Goal: Task Accomplishment & Management: Complete application form

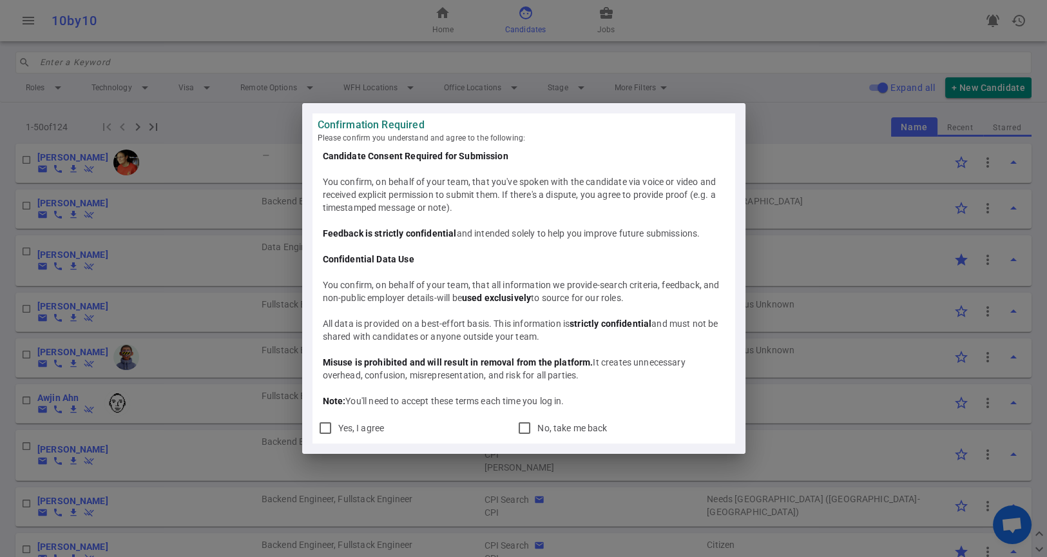
click at [741, 69] on div "Confirmation Required Please confirm you understand and agree to the following:…" at bounding box center [523, 278] width 1047 height 557
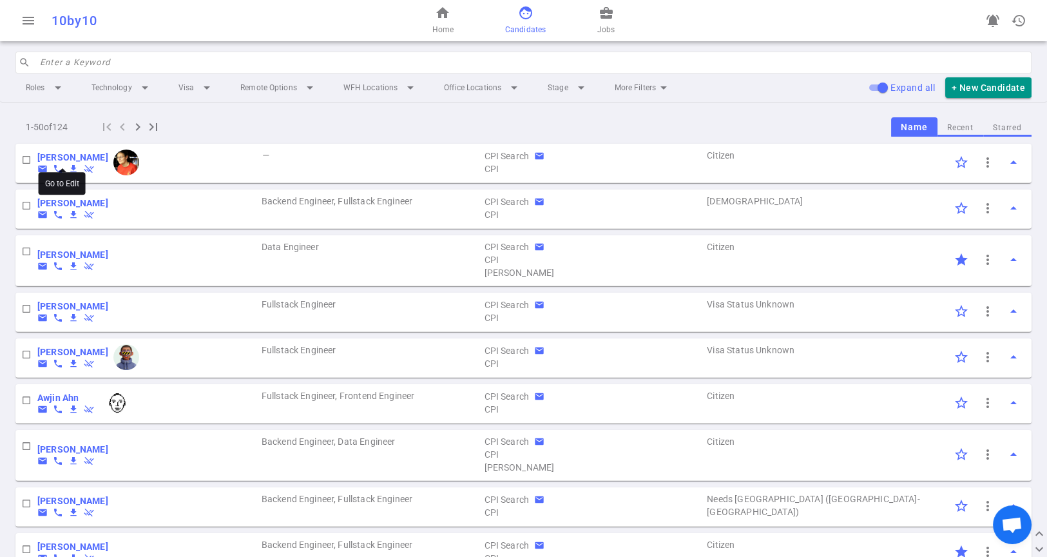
click at [55, 157] on b "Maryam Aly" at bounding box center [72, 157] width 71 height 10
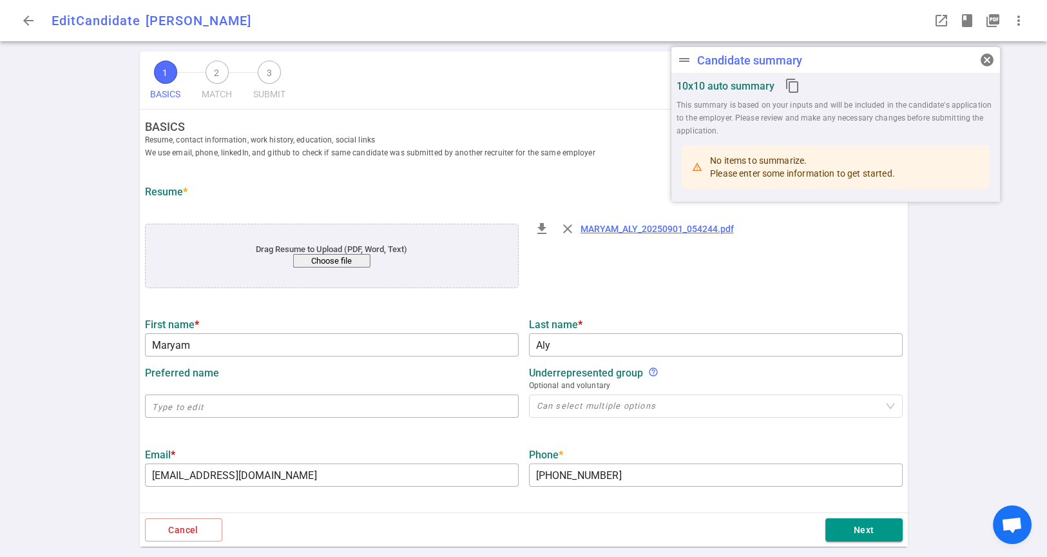
type input "Maryam"
type input "Aly"
type input "maryamaaly@gmail.com"
type input "+1 415-535-2882"
type input "https://www.linkedin.com/in/maryamaaly"
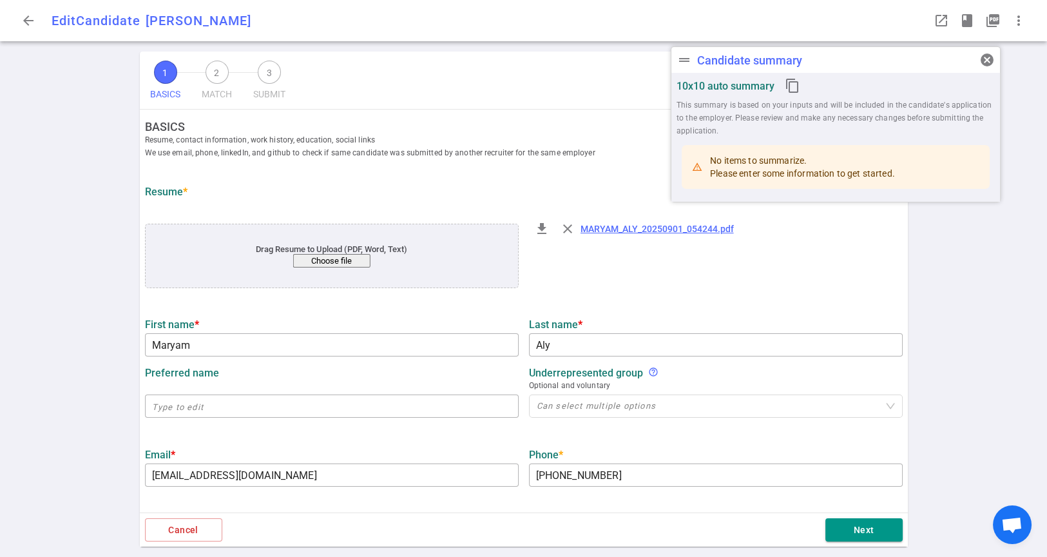
type textarea "https://medium.com/foursquare-direct/using-type-safety-to-make-translations-bet…"
type input "August Health"
type textarea "Senior Scala Engineer"
type input "11.6"
type input "11"
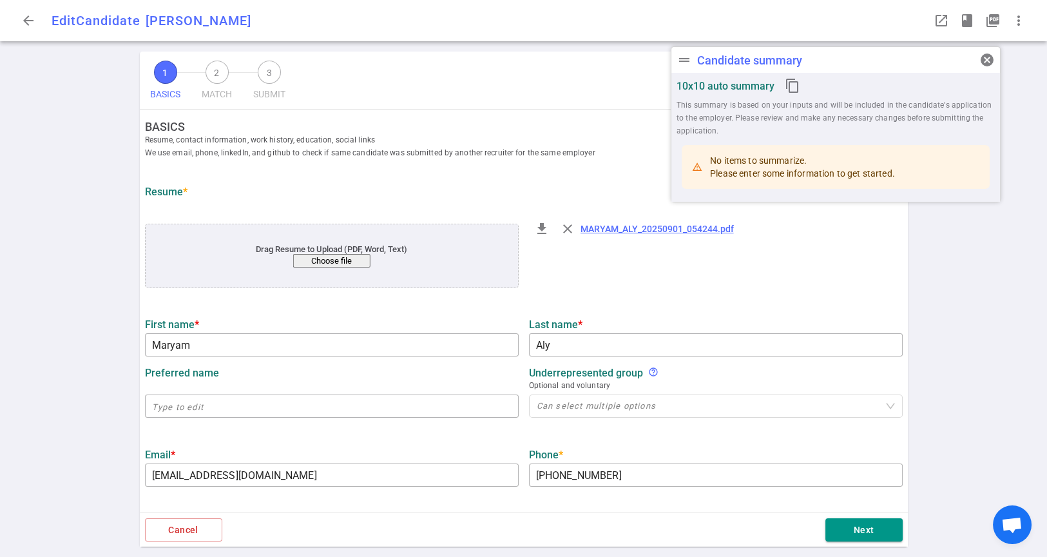
type input "Carnegie Mellon"
type input "Computer Science"
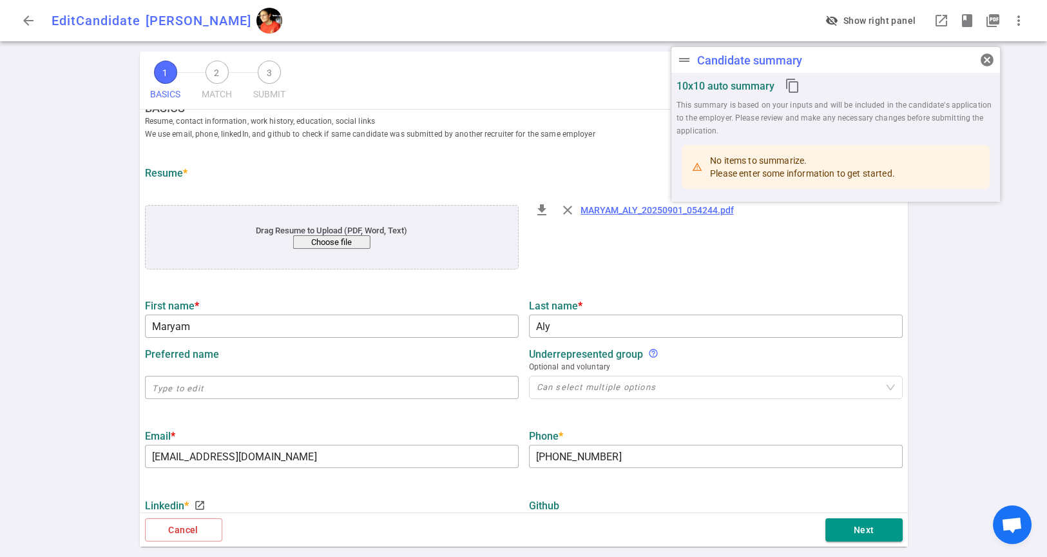
scroll to position [215, 0]
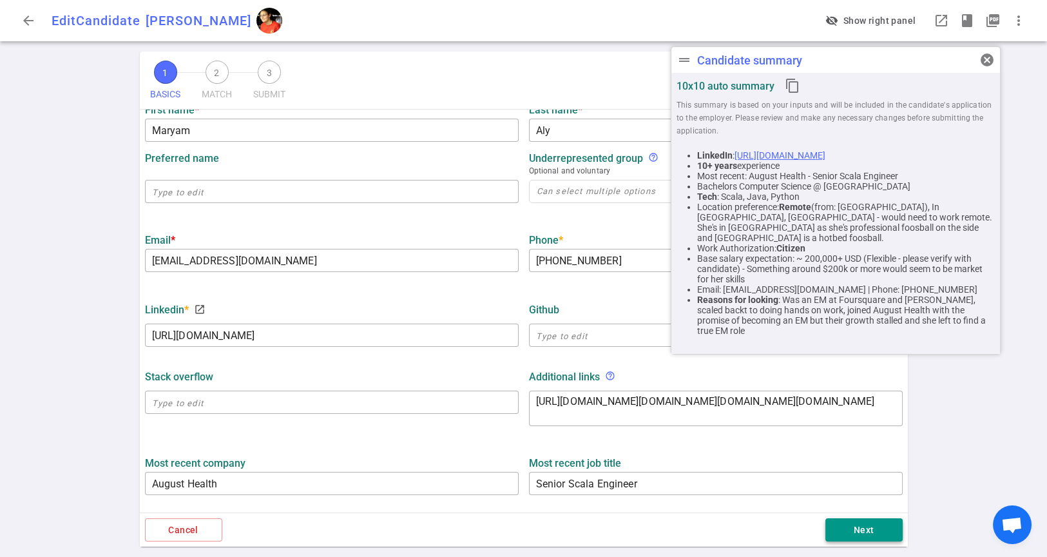
click at [851, 535] on button "Next" at bounding box center [863, 530] width 77 height 24
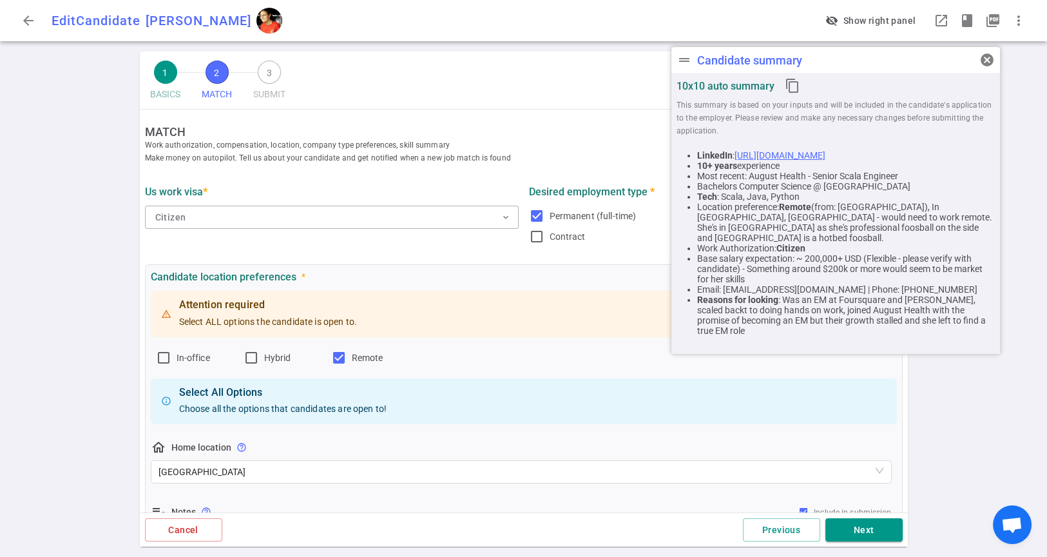
scroll to position [429, 0]
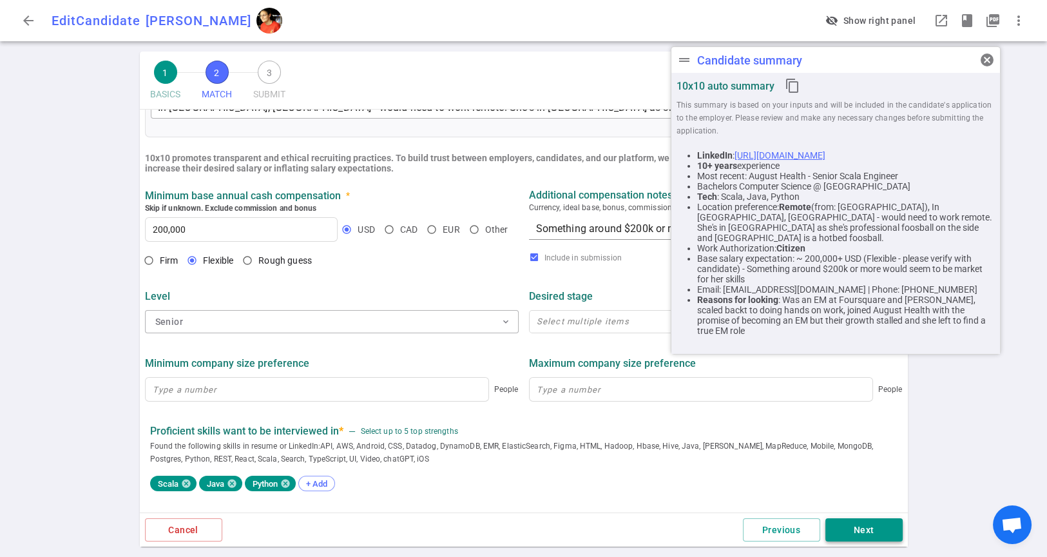
click at [847, 534] on button "Next" at bounding box center [863, 530] width 77 height 24
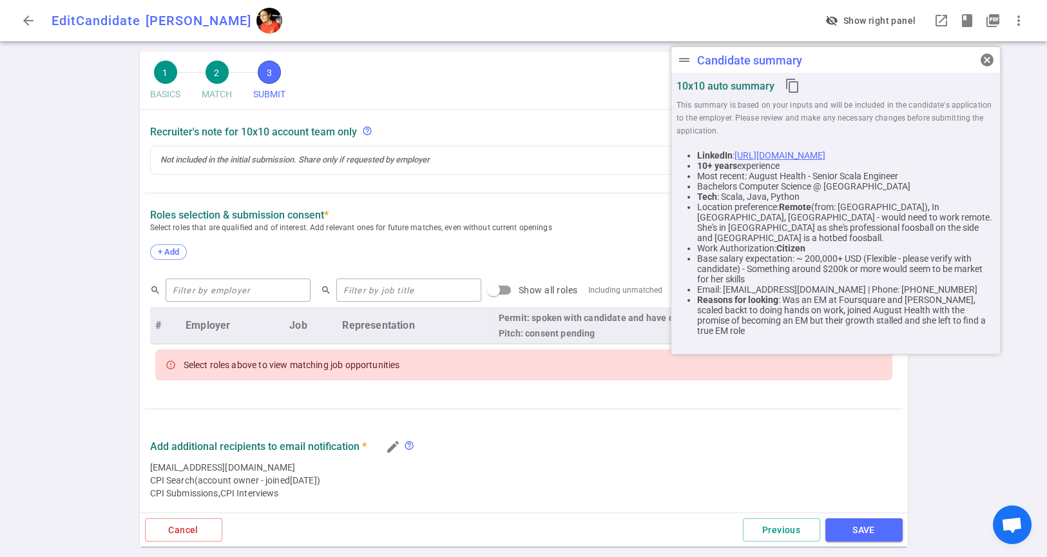
scroll to position [358, 0]
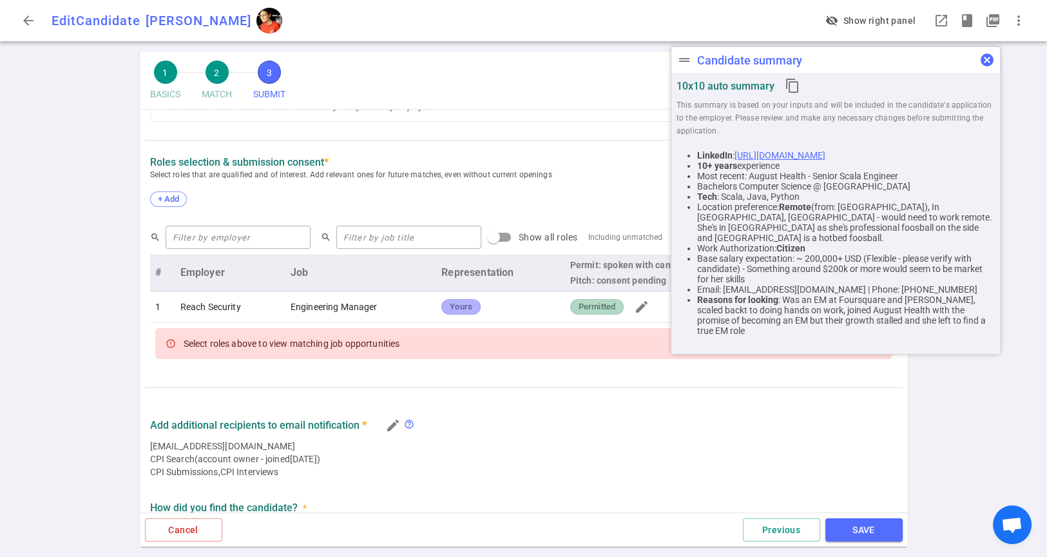
click at [985, 59] on span "cancel" at bounding box center [986, 59] width 15 height 15
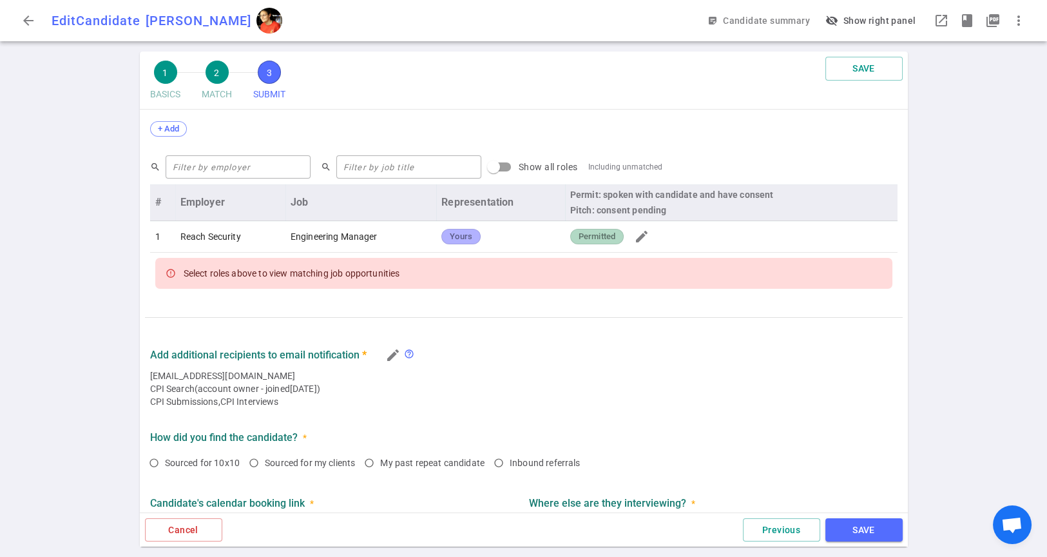
scroll to position [429, 0]
click at [26, 23] on span "arrow_back" at bounding box center [28, 20] width 15 height 15
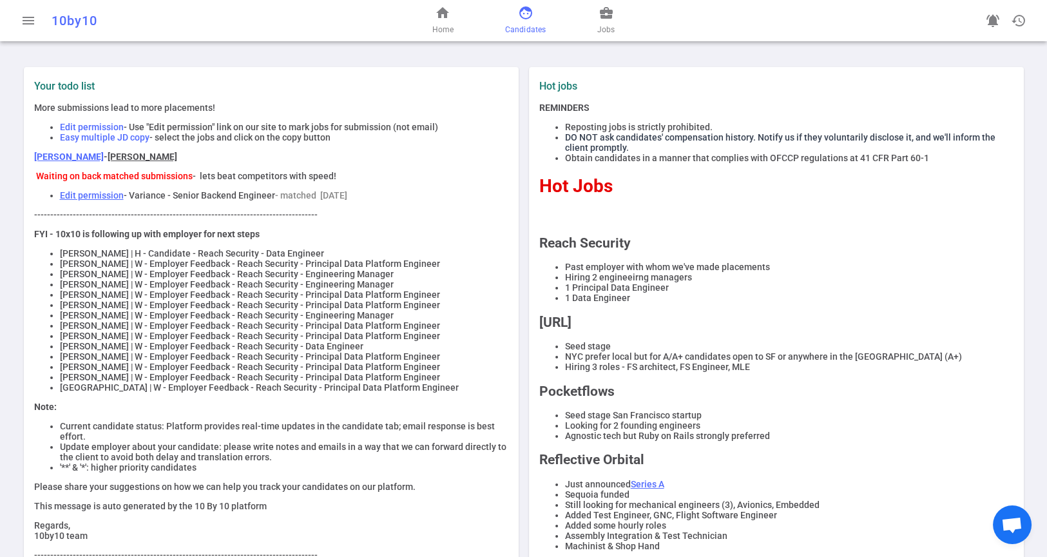
click at [521, 17] on span "face" at bounding box center [525, 12] width 15 height 15
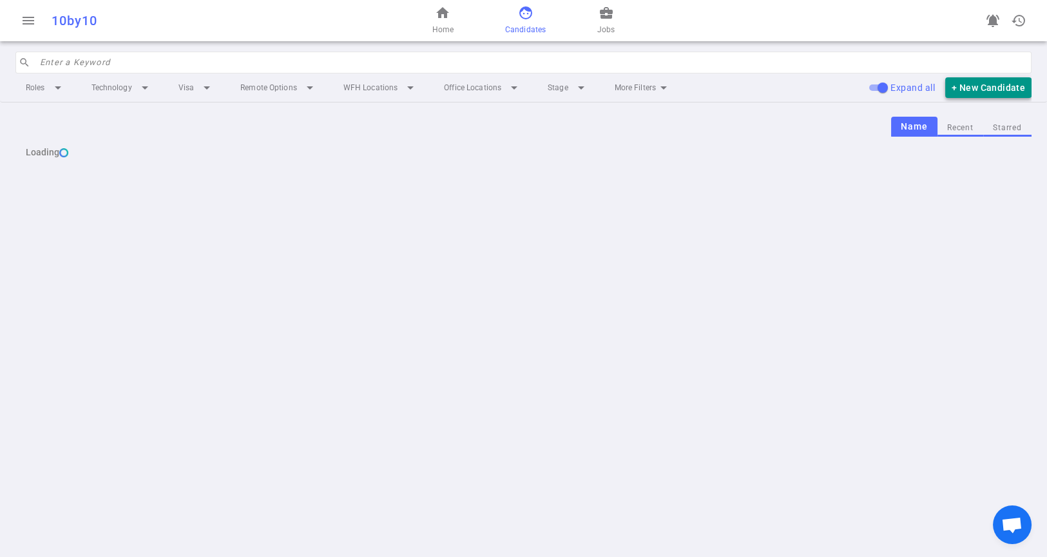
click at [979, 90] on button "+ New Candidate" at bounding box center [988, 87] width 86 height 21
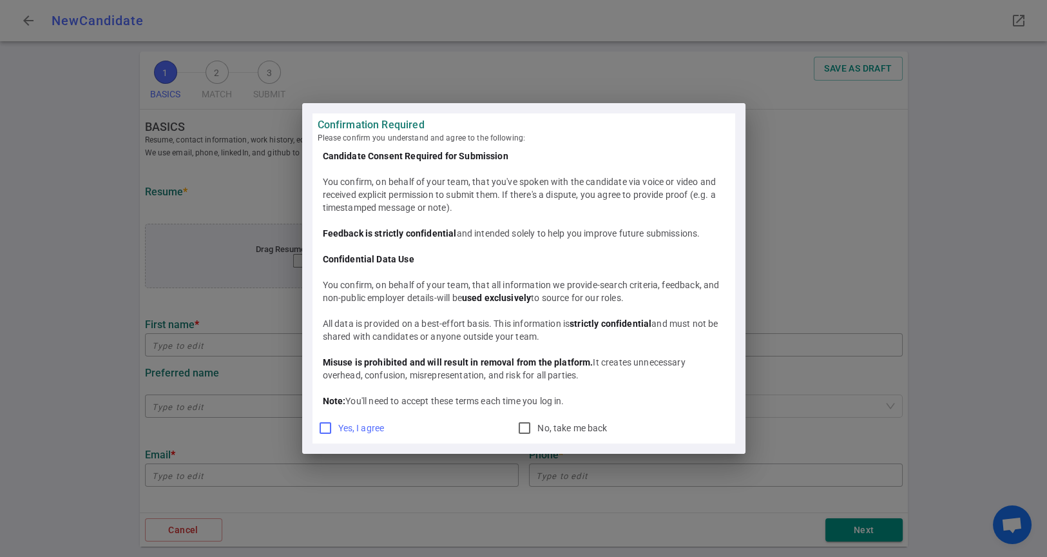
click at [322, 430] on input "Yes, I agree" at bounding box center [325, 427] width 15 height 15
checkbox input "true"
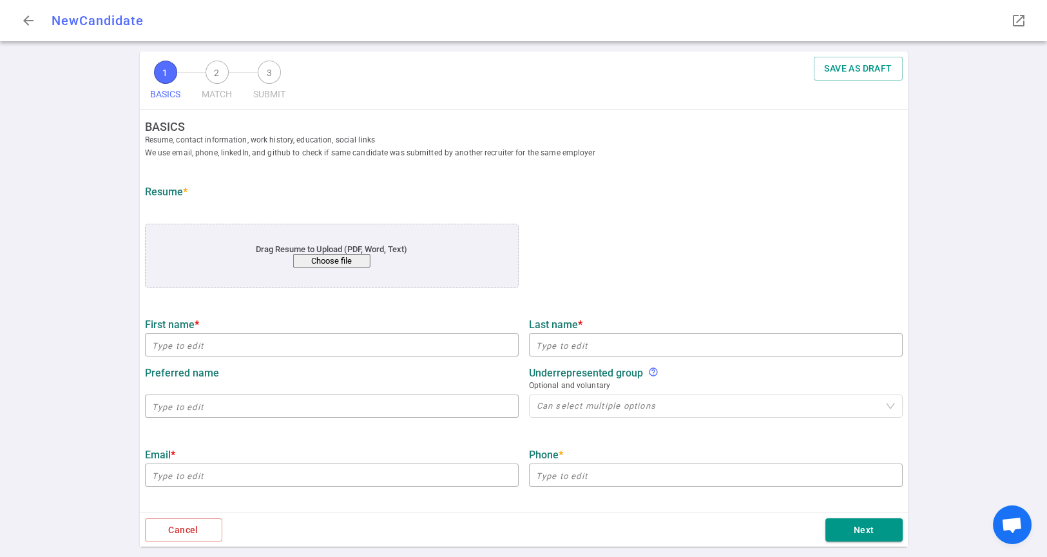
click at [334, 264] on button "Choose file" at bounding box center [331, 261] width 77 height 14
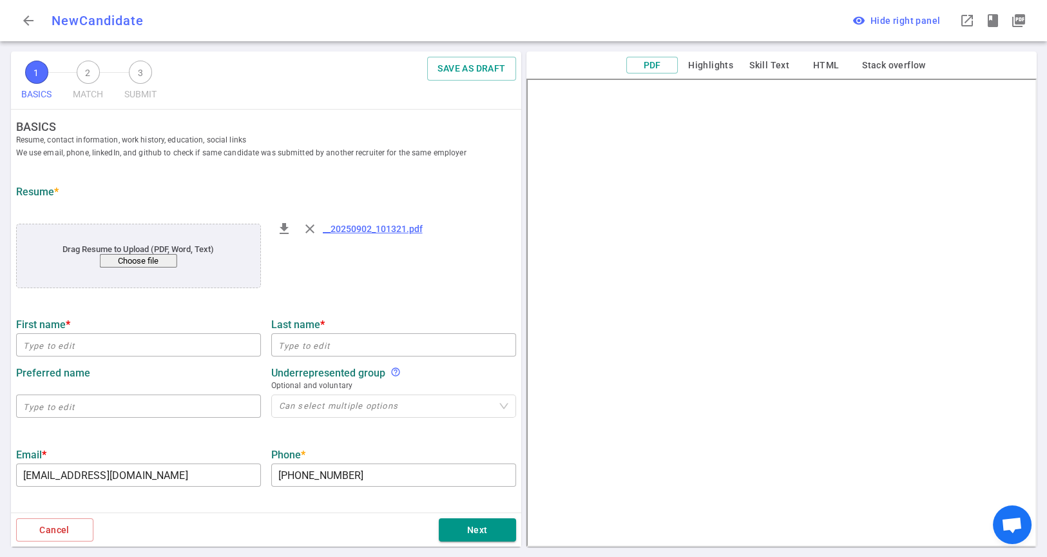
type input "[EMAIL_ADDRESS][DOMAIN_NAME]"
type input "[PHONE_NUMBER]"
type input "[URL][DOMAIN_NAME][PERSON_NAME]"
type input "Screenvault"
type textarea "Co-founder / CTO"
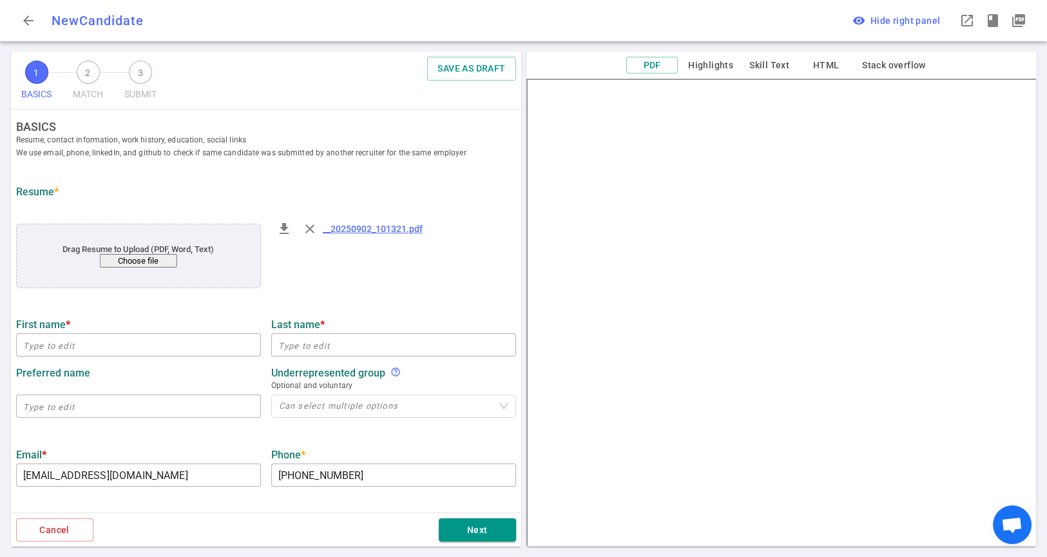
type input "24.8"
type input "[US_STATE][GEOGRAPHIC_DATA]"
type input "Cognitive Science"
